Goal: Task Accomplishment & Management: Use online tool/utility

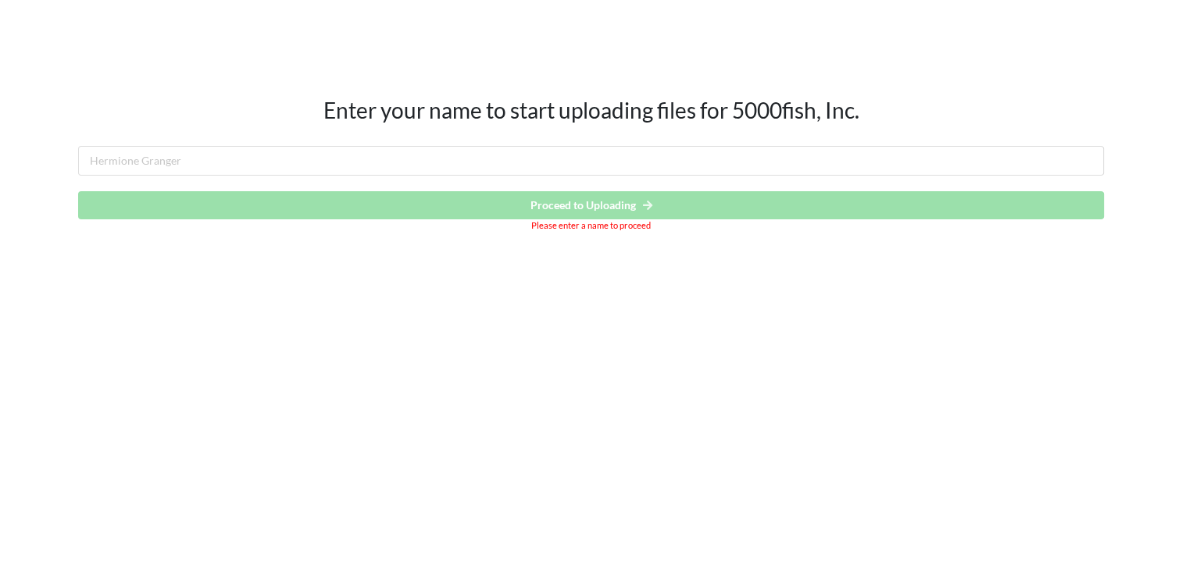
click at [366, 270] on div "Enter your name to start uploading files for 5000fish, Inc. Proceed to Uploadin…" at bounding box center [591, 135] width 1182 height 271
click at [578, 168] on input "text" at bounding box center [591, 161] width 1026 height 30
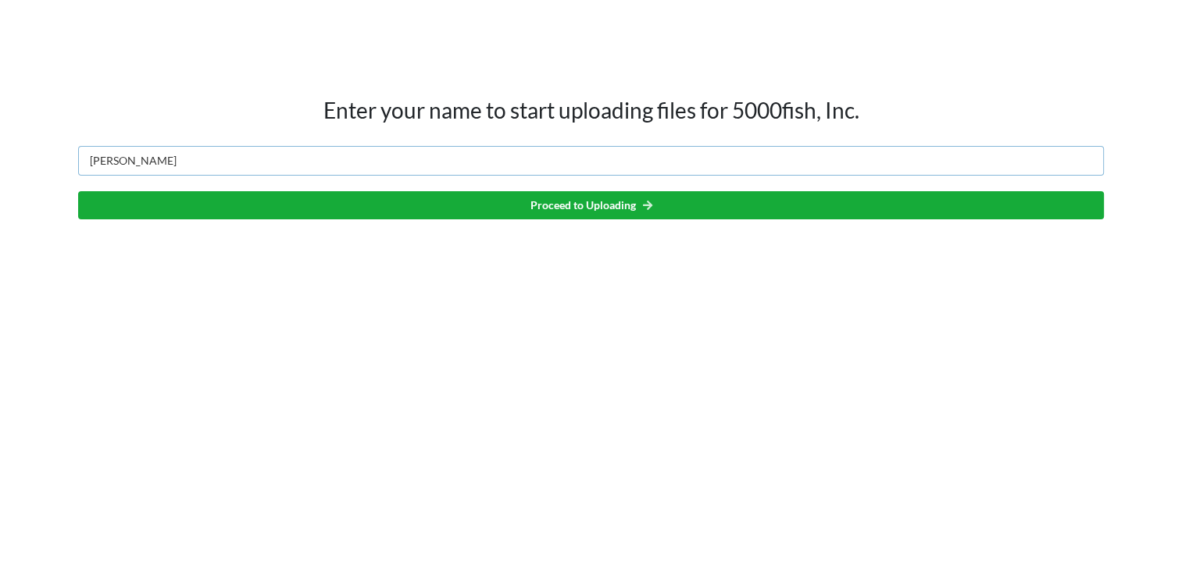
type input "[PERSON_NAME]"
click at [673, 202] on button "Proceed to Uploading" at bounding box center [591, 205] width 1026 height 28
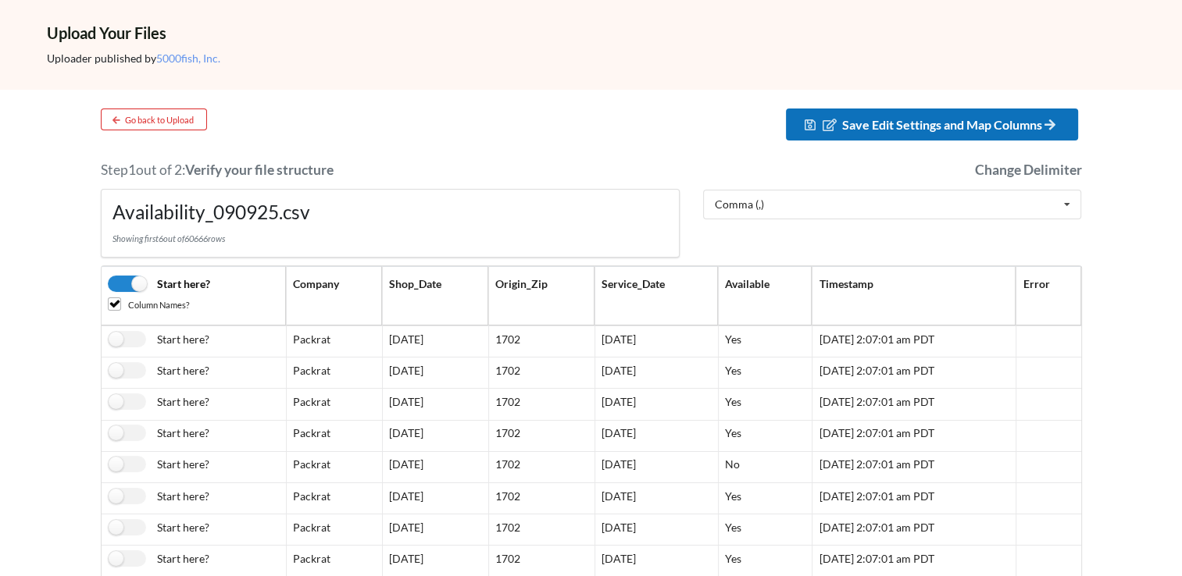
click at [1013, 118] on span "Save Edit Settings and Map Columns" at bounding box center [950, 124] width 217 height 15
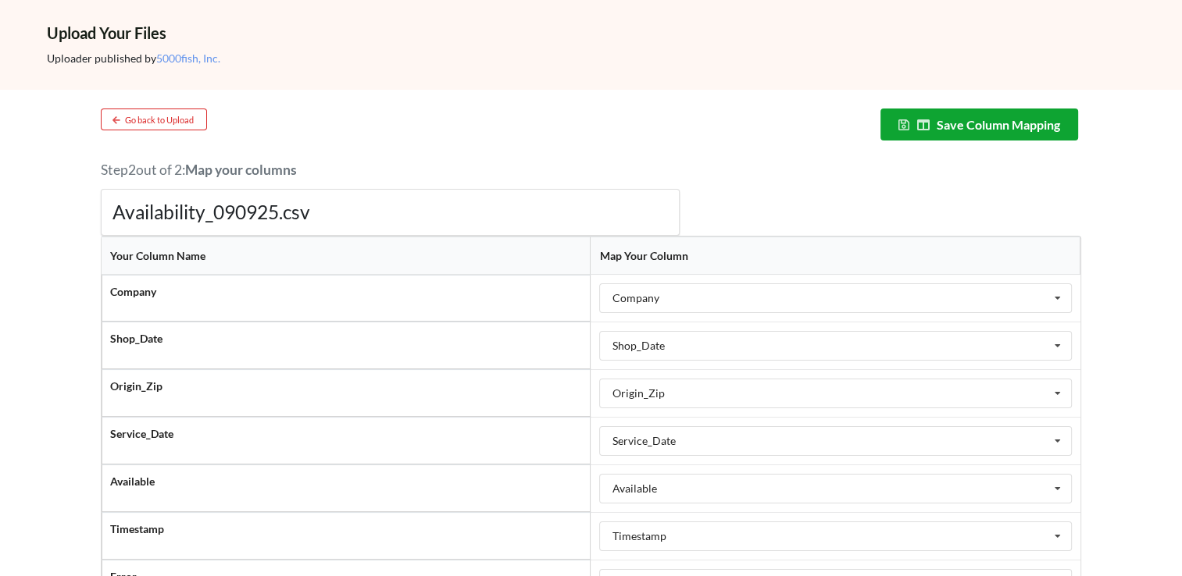
click at [969, 140] on button "Save Column Mapping" at bounding box center [979, 125] width 198 height 32
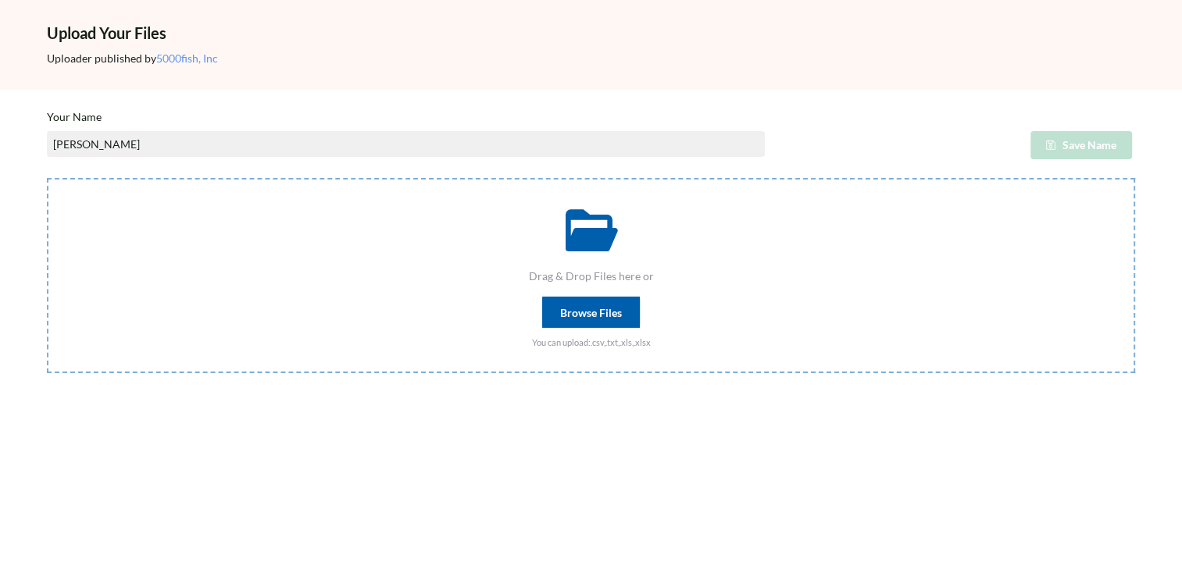
click at [602, 308] on div "Browse Files" at bounding box center [591, 312] width 98 height 31
click at [47, 178] on input "Drag & Drop Files here or Browse Files You can upload: .csv,.txt,.xls,.xlsx" at bounding box center [47, 178] width 0 height 0
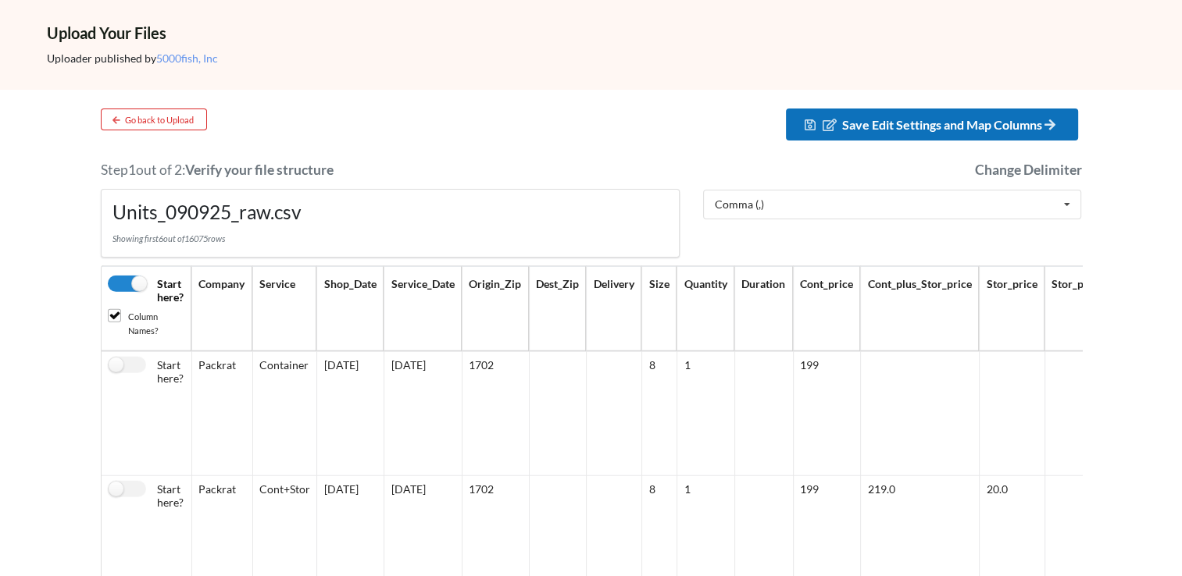
click at [886, 128] on span "Save Edit Settings and Map Columns" at bounding box center [950, 124] width 217 height 15
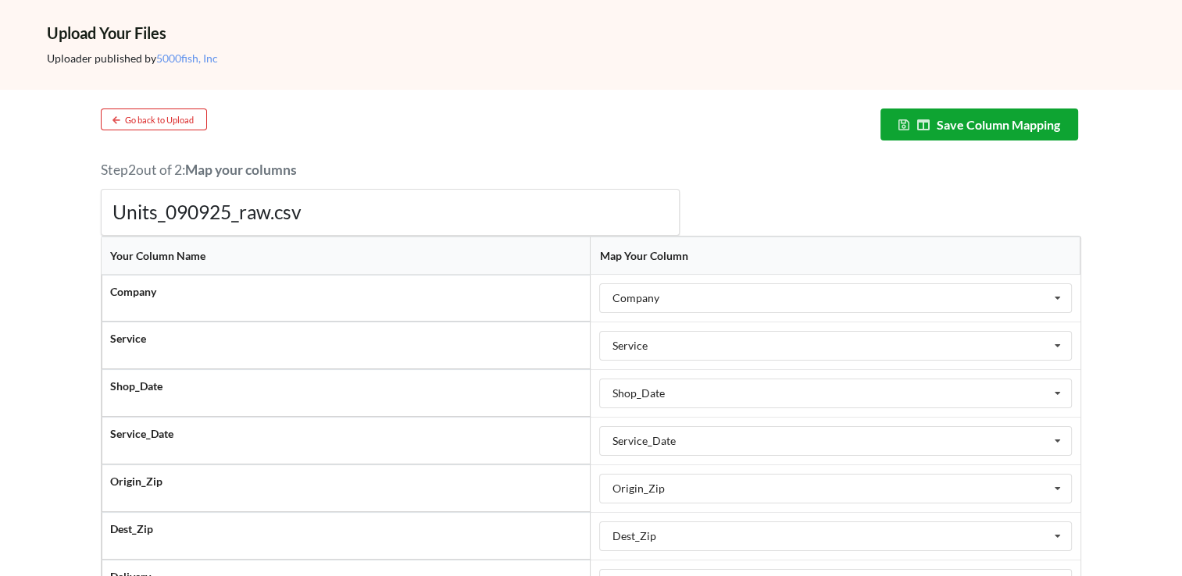
click at [933, 123] on button "Save Column Mapping" at bounding box center [979, 125] width 198 height 32
